Goal: Complete application form

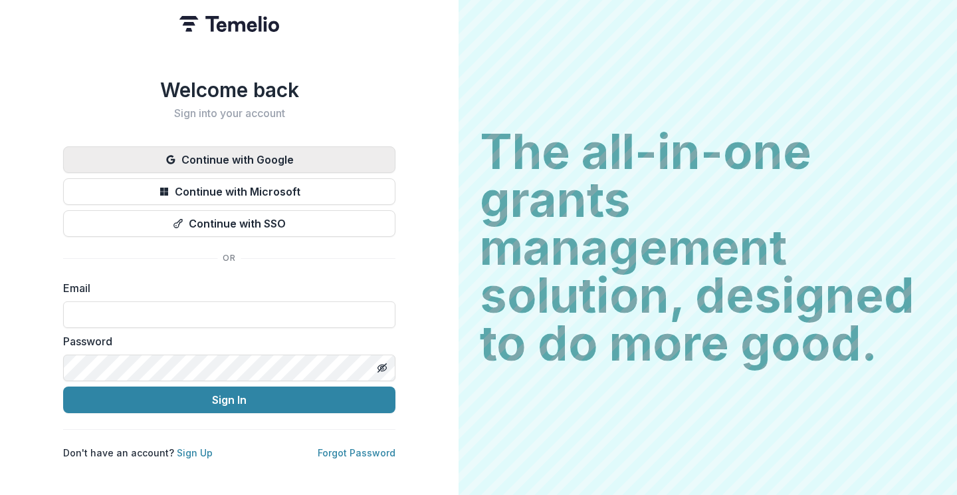
click at [223, 153] on button "Continue with Google" at bounding box center [229, 159] width 332 height 27
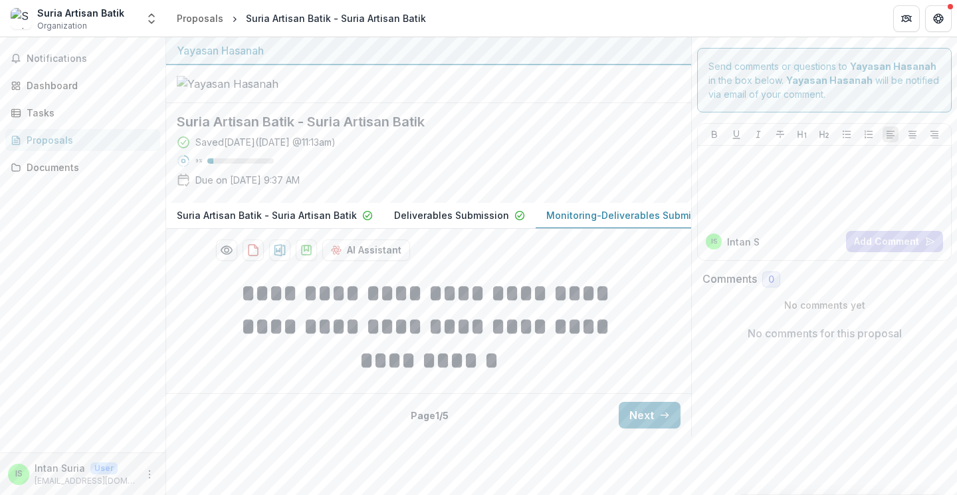
scroll to position [12, 0]
click at [733, 377] on div "Send comments or questions to Yayasan Hasanah in the box below. Yayasan Hasanah…" at bounding box center [824, 236] width 266 height 399
click at [648, 428] on button "Next" at bounding box center [650, 415] width 62 height 27
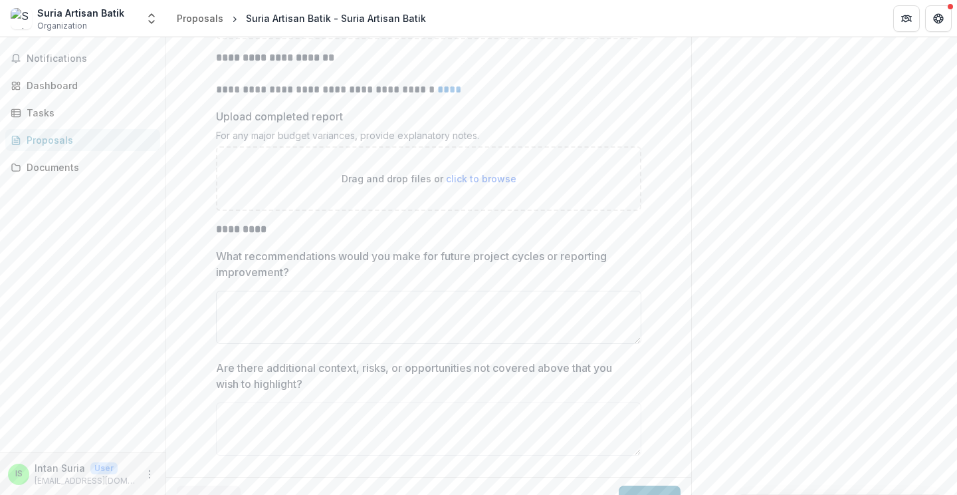
scroll to position [2961, 0]
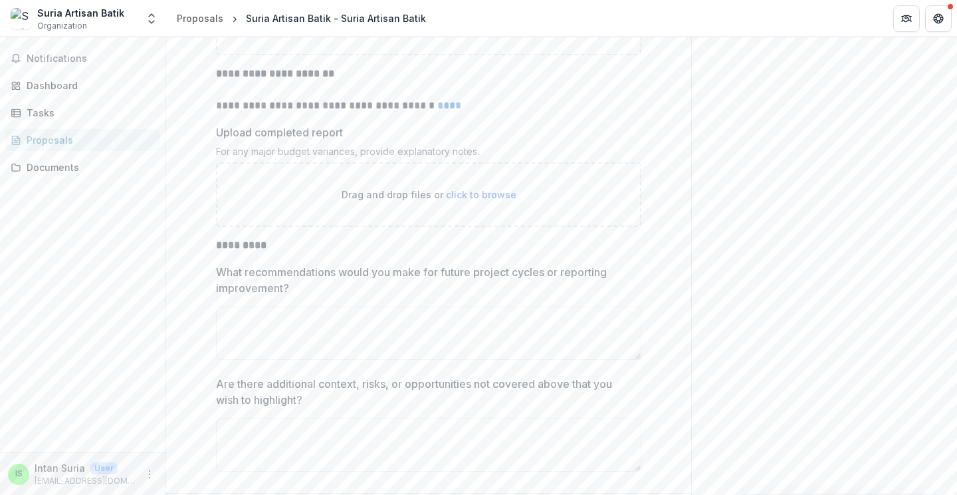
click at [446, 110] on link "****" at bounding box center [449, 105] width 24 height 10
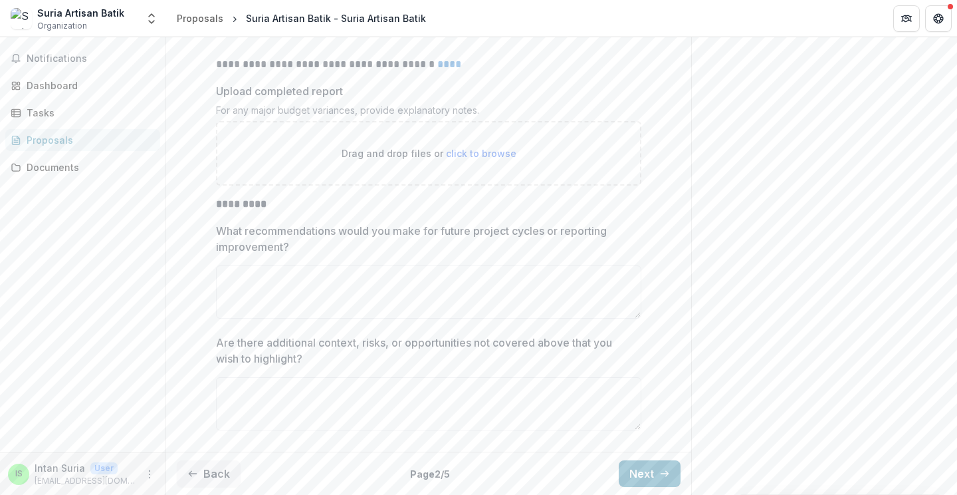
scroll to position [3062, 0]
click at [648, 478] on button "Next" at bounding box center [650, 473] width 62 height 27
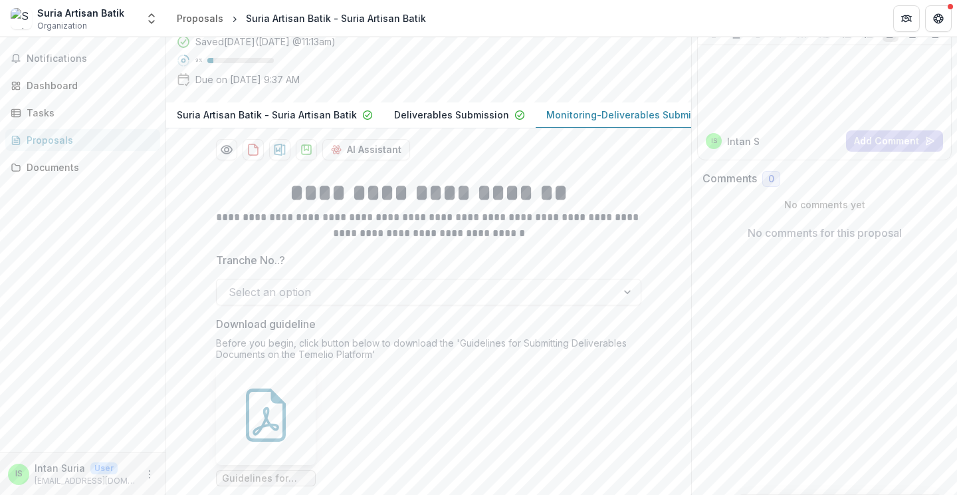
scroll to position [221, 0]
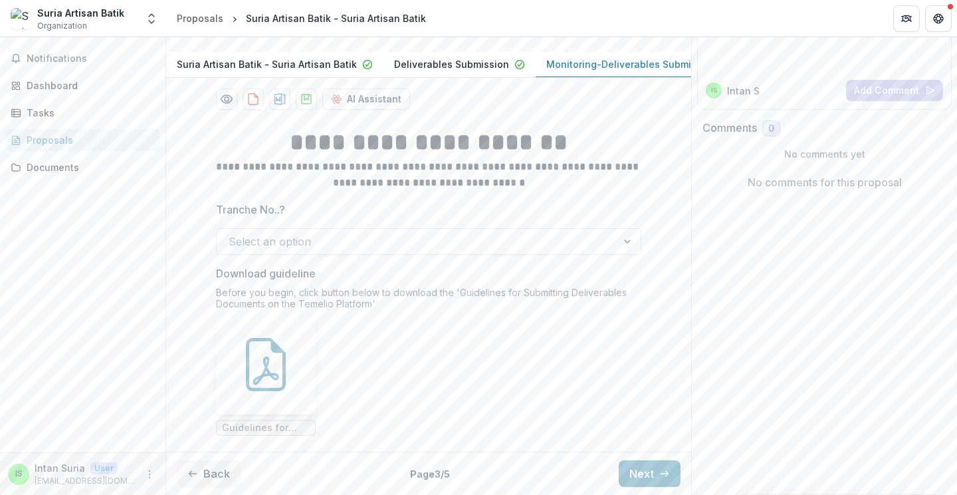
click at [622, 239] on div at bounding box center [629, 241] width 24 height 25
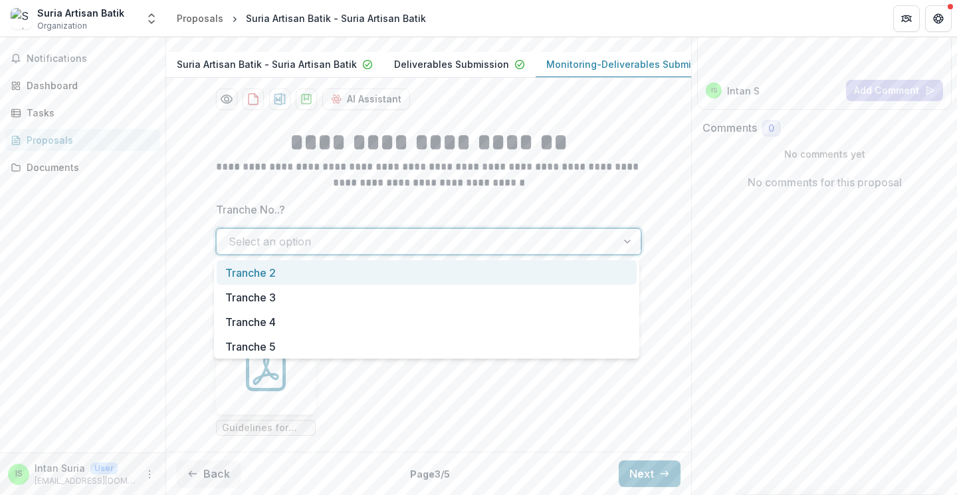
click at [717, 259] on div "Send comments or questions to Yayasan Hasanah in the box below. Yayasan Hasanah…" at bounding box center [824, 190] width 266 height 608
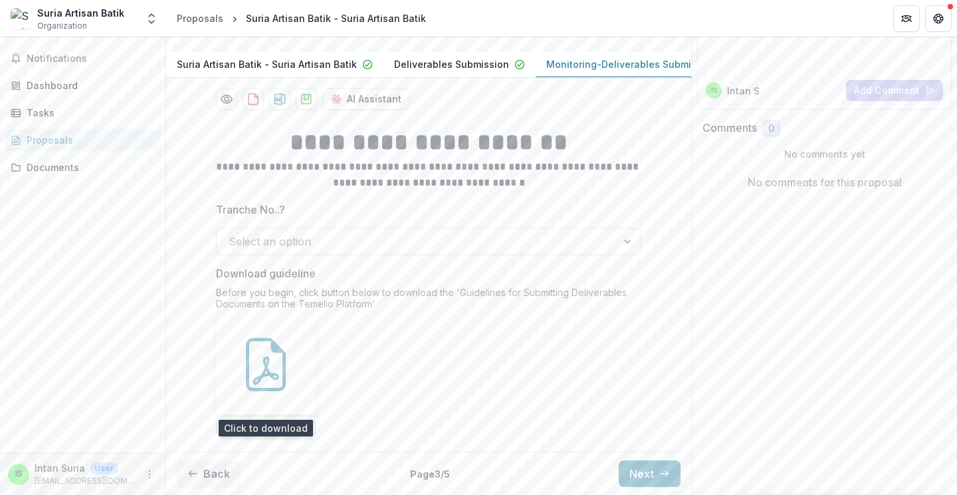
click at [266, 376] on icon at bounding box center [265, 364] width 53 height 53
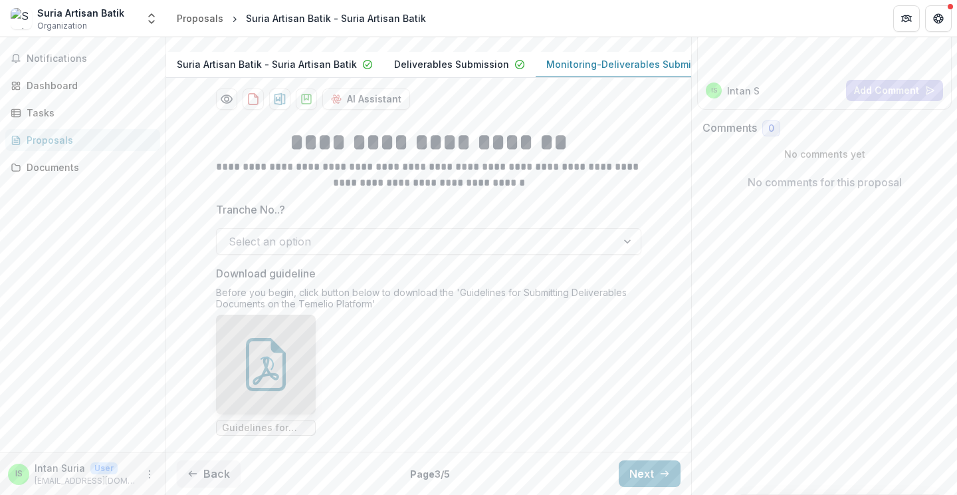
click at [266, 376] on div "Loading..." at bounding box center [266, 364] width 100 height 100
click at [639, 474] on button "Next" at bounding box center [650, 473] width 62 height 27
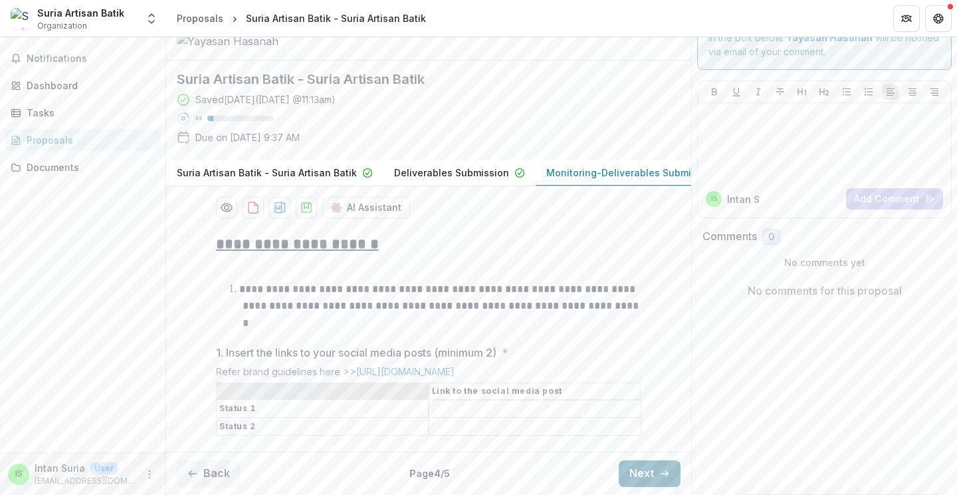
scroll to position [94, 0]
click at [737, 389] on div "Send comments or questions to Yayasan Hasanah in the box below. Yayasan Hasanah…" at bounding box center [824, 245] width 266 height 500
click at [648, 480] on button "Next" at bounding box center [650, 473] width 62 height 27
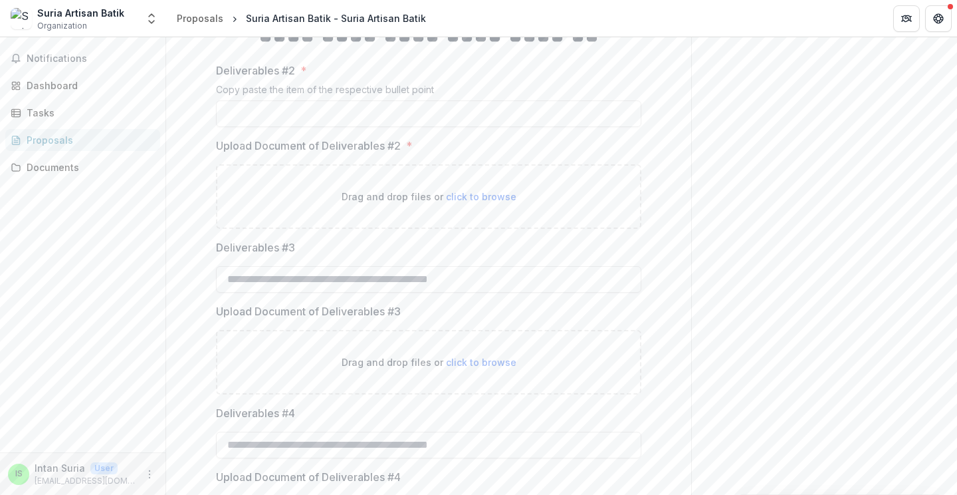
scroll to position [360, 0]
click at [302, 77] on span "*" at bounding box center [304, 69] width 6 height 16
click at [302, 126] on input "Deliverables #2 *" at bounding box center [429, 112] width 426 height 27
click at [736, 326] on div "Send comments or questions to Yayasan Hasanah in the box below. Yayasan Hasanah…" at bounding box center [824, 478] width 266 height 1603
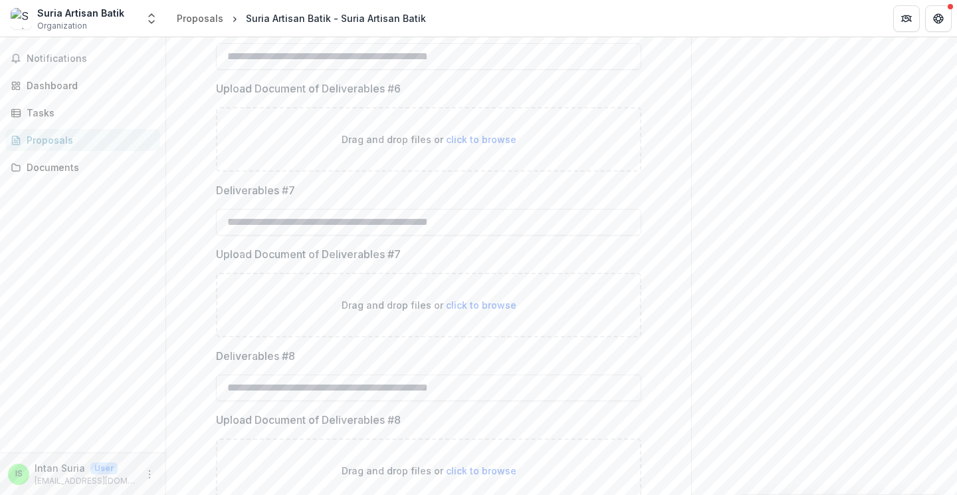
scroll to position [1216, 0]
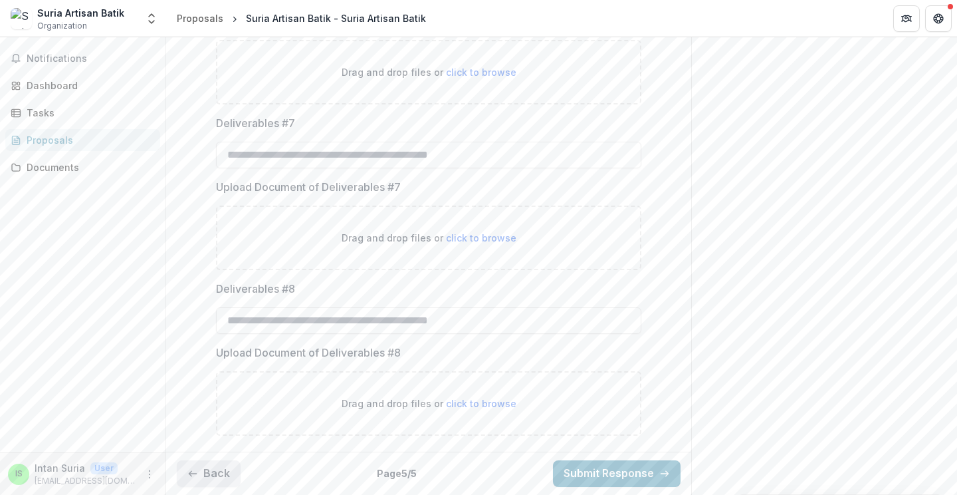
click at [217, 471] on button "Back" at bounding box center [209, 473] width 64 height 27
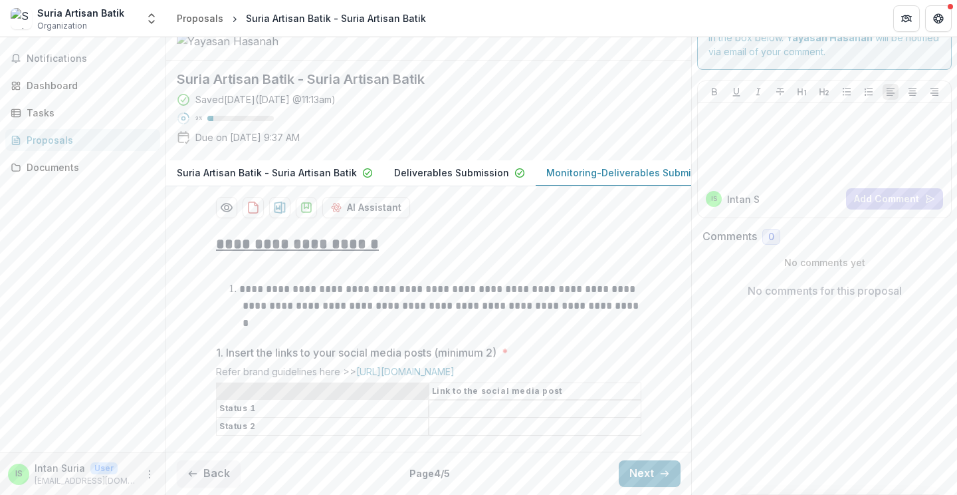
click at [737, 382] on div "Send comments or questions to Yayasan Hasanah in the box below. Yayasan Hasanah…" at bounding box center [824, 245] width 266 height 500
click at [631, 482] on button "Next" at bounding box center [650, 473] width 62 height 27
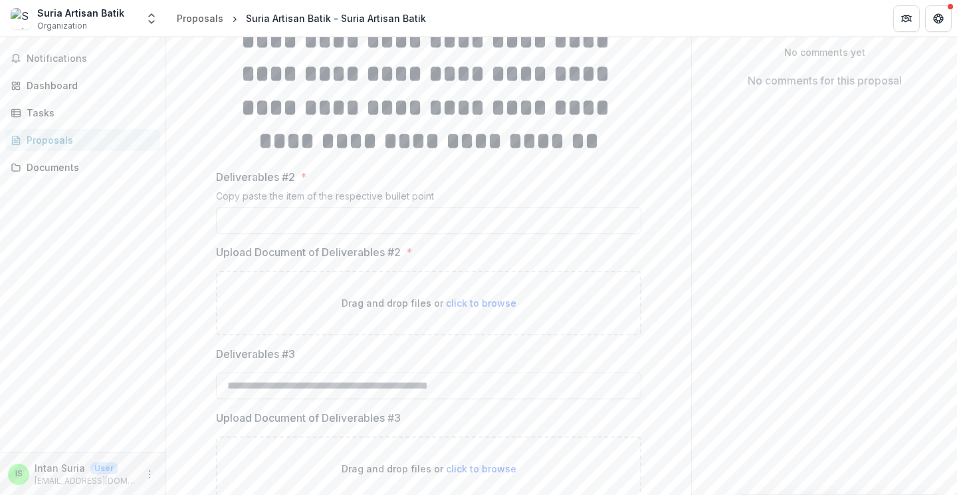
scroll to position [189, 0]
